Goal: Information Seeking & Learning: Learn about a topic

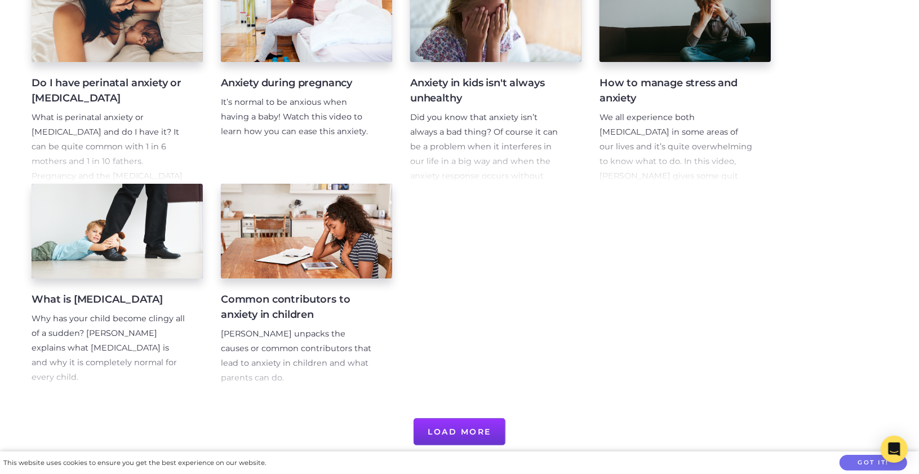
scroll to position [507, 0]
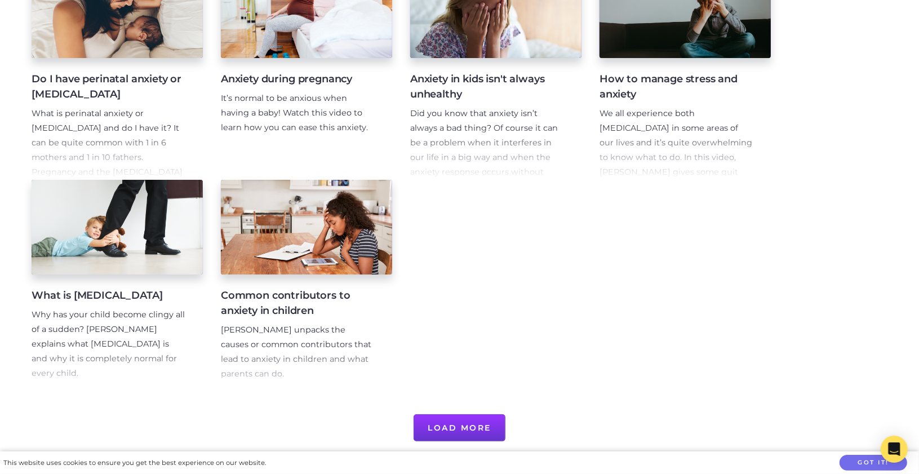
click at [449, 431] on button "Load More" at bounding box center [460, 427] width 92 height 27
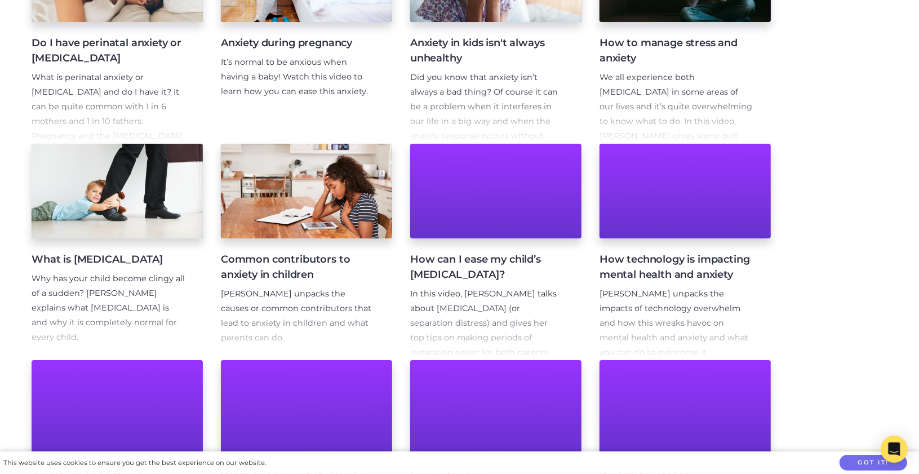
scroll to position [563, 0]
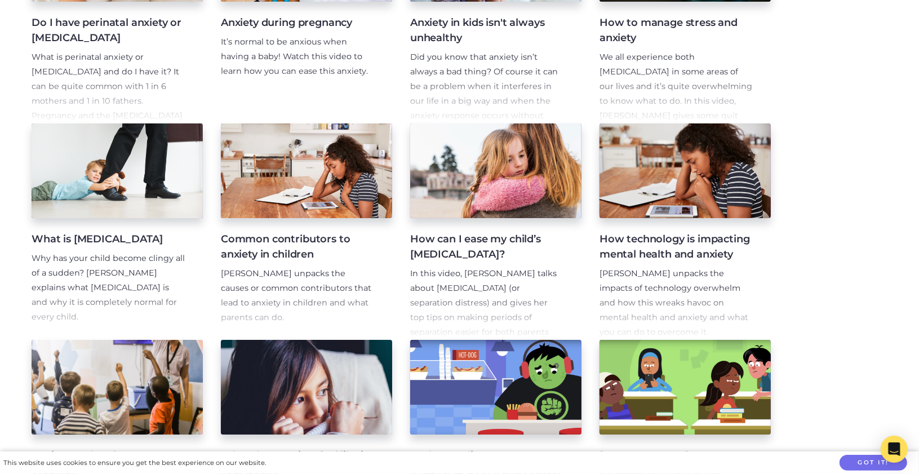
click at [548, 313] on p "In this video, Maggie Dent talks about separation anxiety (or separation distre…" at bounding box center [486, 310] width 153 height 88
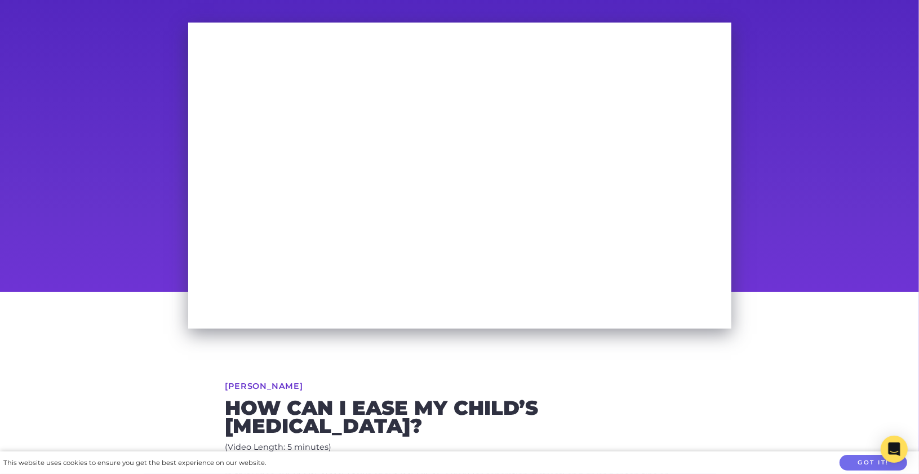
scroll to position [56, 0]
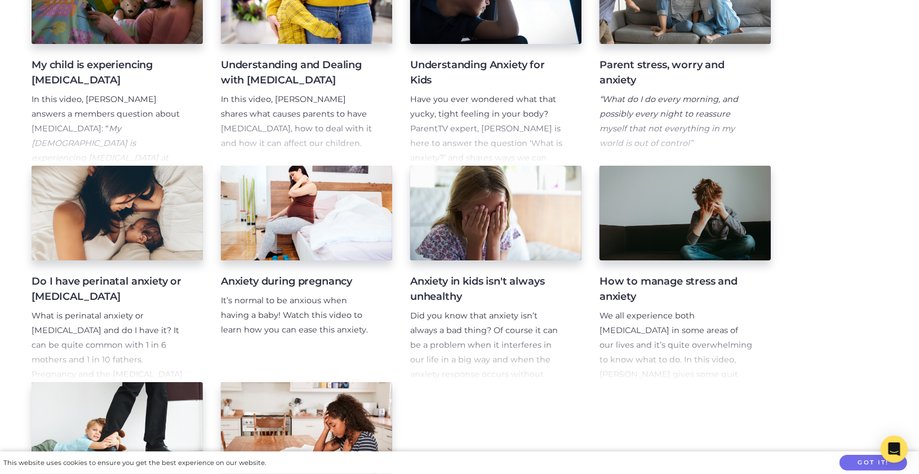
scroll to position [551, 0]
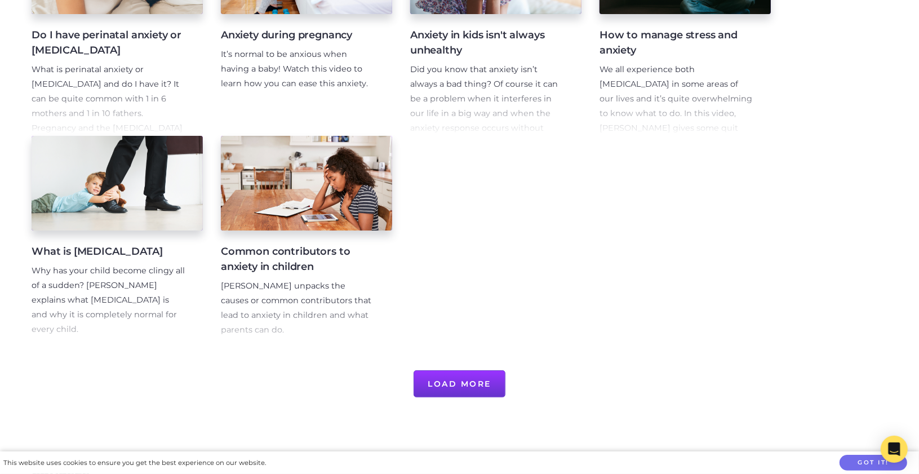
click at [472, 387] on button "Load More" at bounding box center [460, 383] width 92 height 27
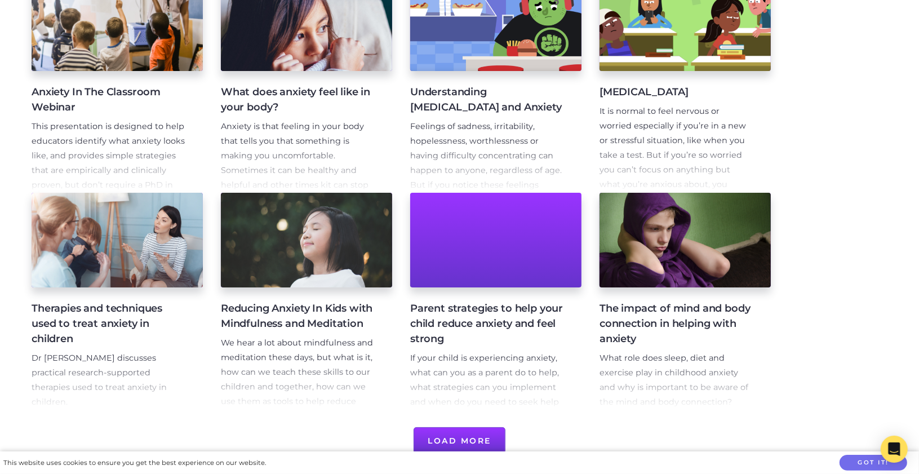
scroll to position [945, 0]
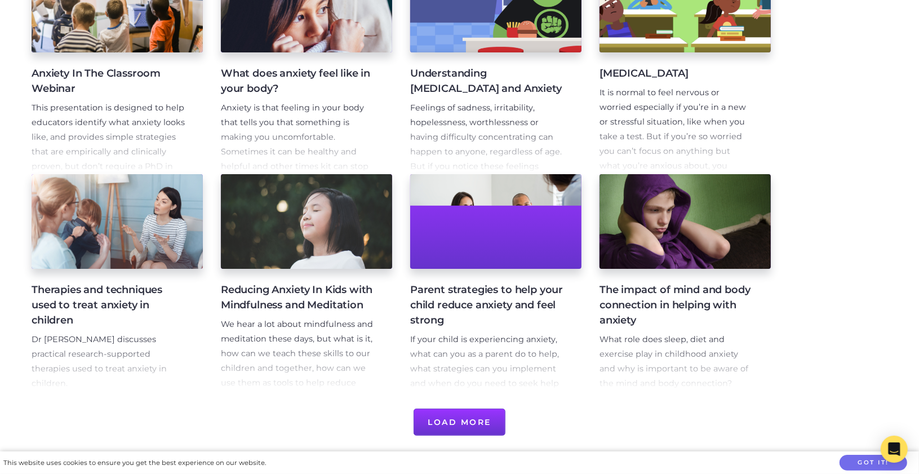
click at [457, 425] on button "Load More" at bounding box center [460, 421] width 92 height 27
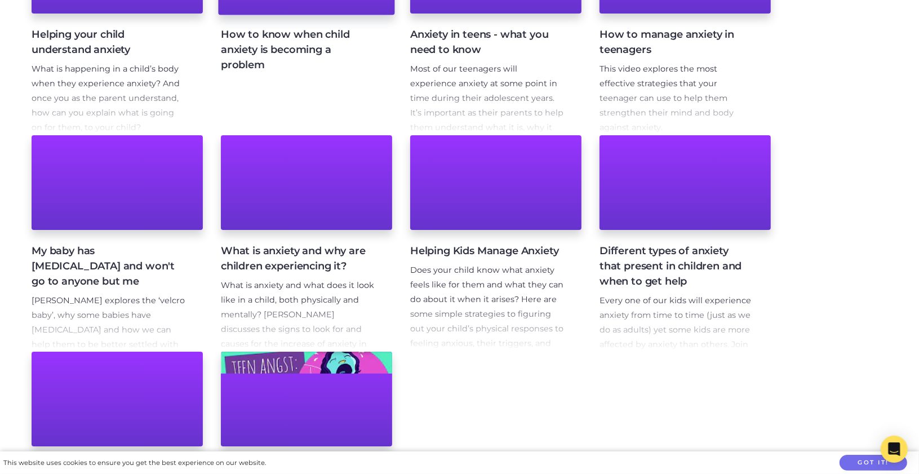
scroll to position [1509, 0]
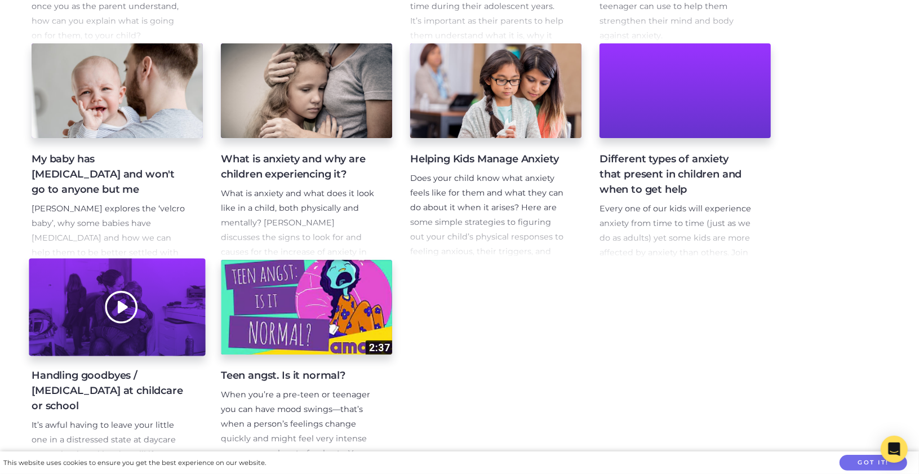
drag, startPoint x: 106, startPoint y: 349, endPoint x: 87, endPoint y: 333, distance: 24.8
click at [87, 332] on div at bounding box center [117, 307] width 176 height 97
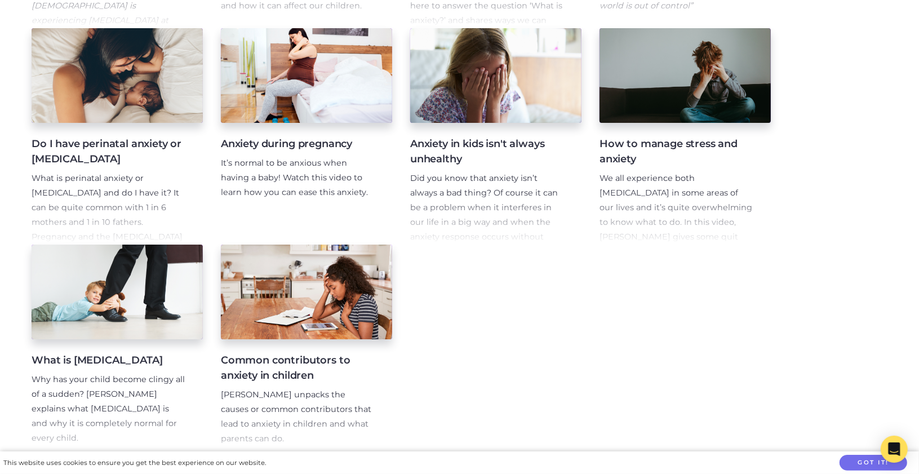
scroll to position [451, 0]
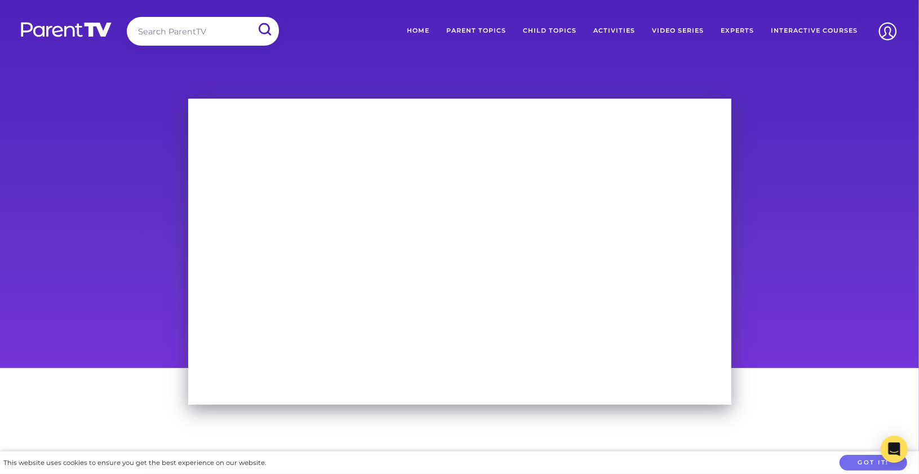
click at [207, 35] on input "search" at bounding box center [203, 31] width 152 height 29
type input "[MEDICAL_DATA]"
click at [250, 17] on input "submit" at bounding box center [264, 29] width 29 height 25
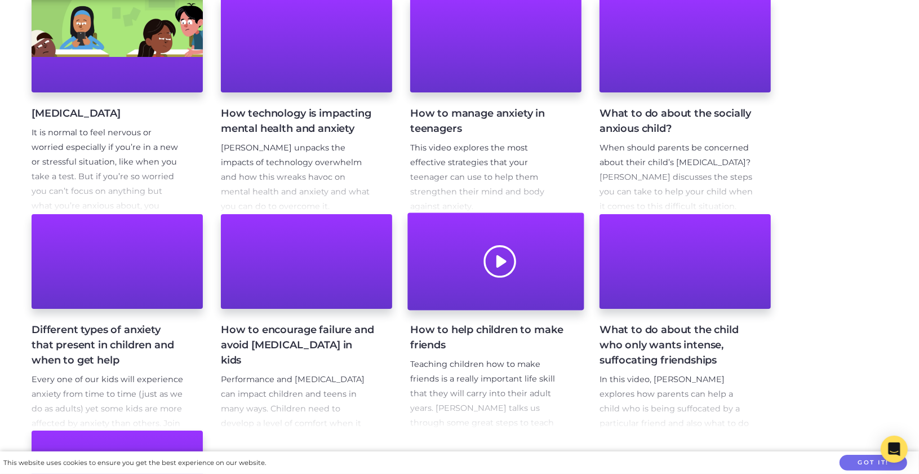
scroll to position [282, 0]
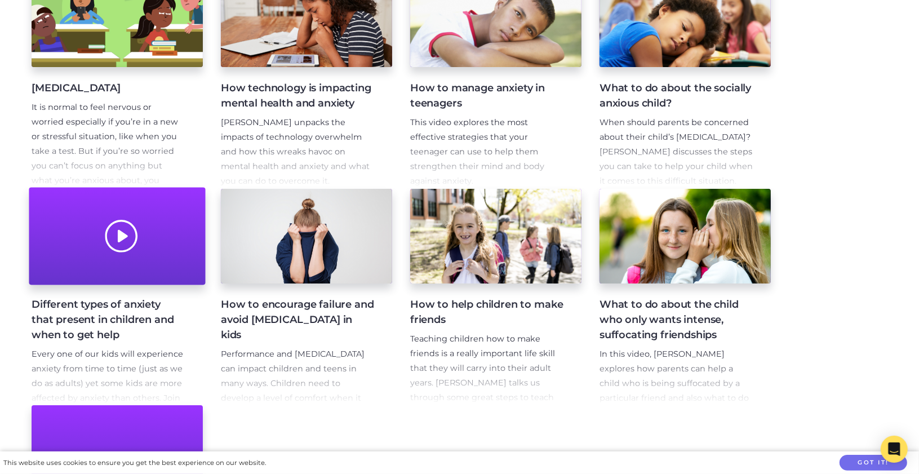
click at [115, 237] on div at bounding box center [117, 236] width 176 height 97
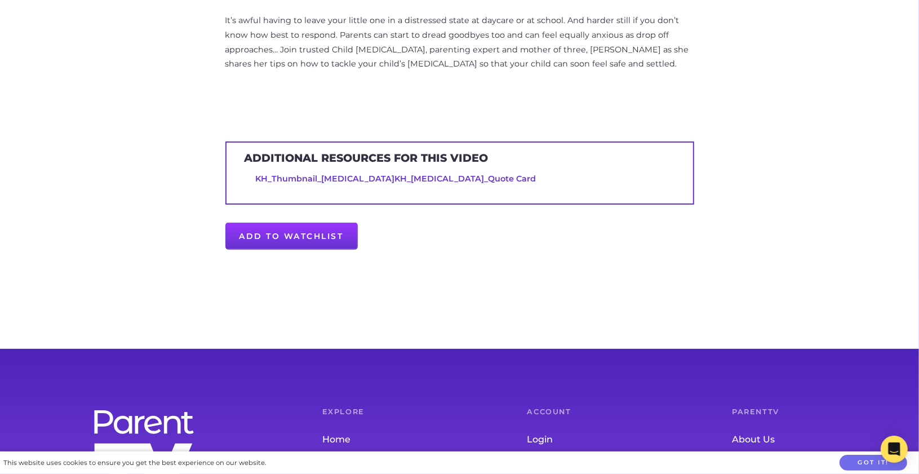
scroll to position [549, 0]
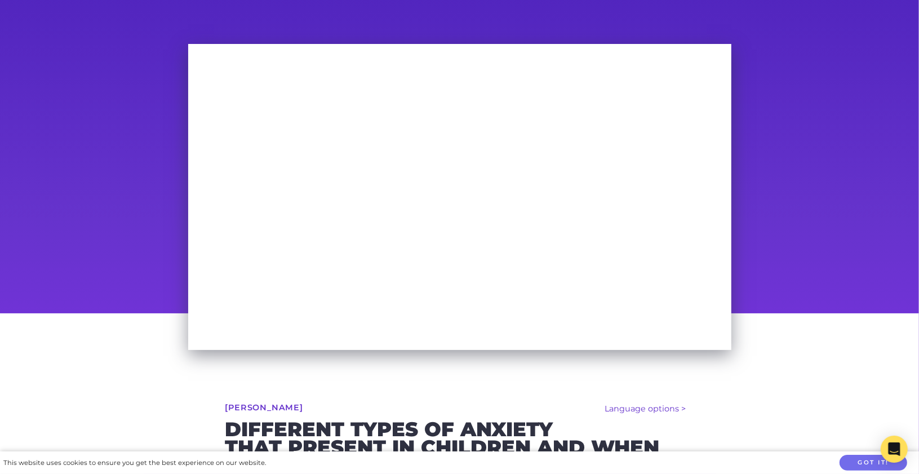
scroll to position [42, 0]
